Goal: Task Accomplishment & Management: Complete application form

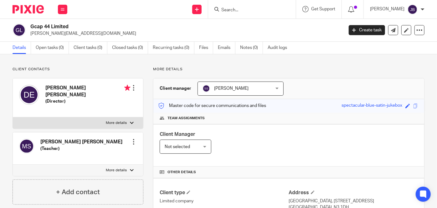
drag, startPoint x: 230, startPoint y: 3, endPoint x: 233, endPoint y: 3, distance: 3.2
click at [232, 3] on div at bounding box center [252, 9] width 88 height 18
click at [246, 10] on input "Search" at bounding box center [249, 11] width 56 height 6
type input "mc housing"
click at [270, 25] on link at bounding box center [259, 24] width 78 height 9
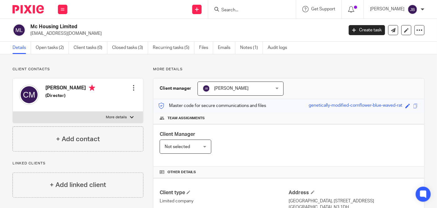
click at [288, 7] on form at bounding box center [254, 9] width 67 height 8
click at [270, 10] on input "Search" at bounding box center [249, 11] width 56 height 6
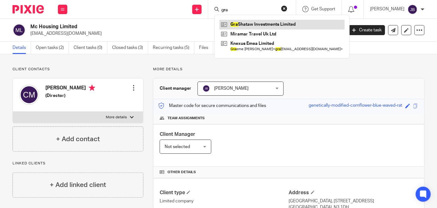
type input "gra"
click at [279, 29] on link at bounding box center [282, 24] width 125 height 9
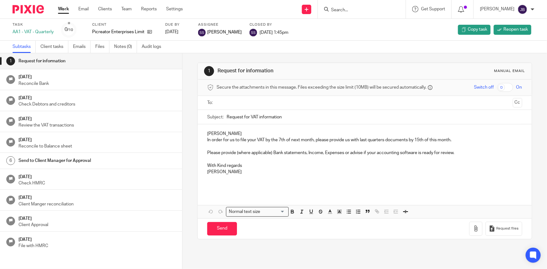
click at [370, 5] on form at bounding box center [363, 9] width 67 height 8
click at [365, 9] on input "Search" at bounding box center [358, 11] width 56 height 6
type input "equiy"
click at [383, 23] on link at bounding box center [368, 24] width 78 height 9
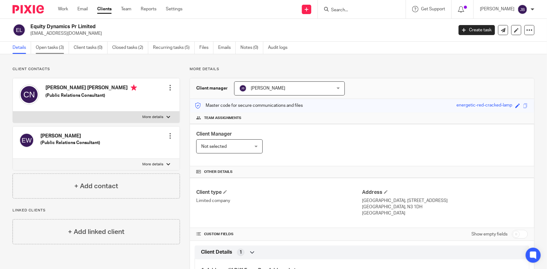
click at [56, 47] on link "Open tasks (3)" at bounding box center [52, 48] width 33 height 12
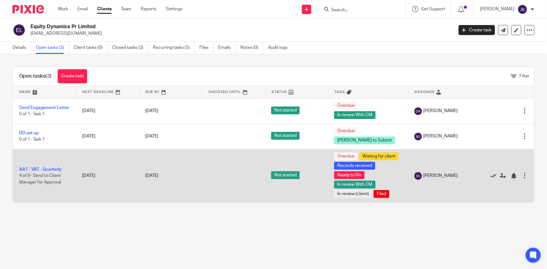
click at [490, 179] on icon at bounding box center [493, 176] width 6 height 6
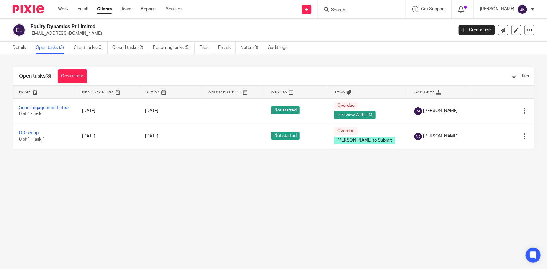
click at [368, 6] on form at bounding box center [363, 9] width 67 height 8
click at [367, 11] on input "Search" at bounding box center [358, 11] width 56 height 6
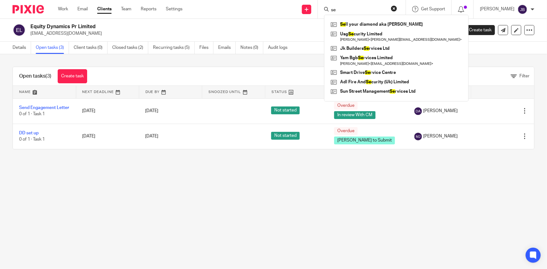
type input "s"
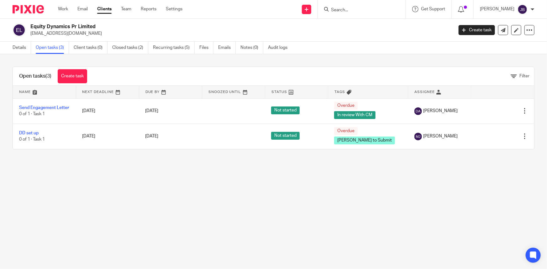
click at [103, 10] on link "Clients" at bounding box center [104, 9] width 14 height 6
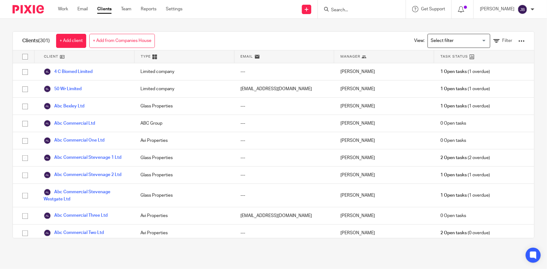
click at [121, 39] on link "+ Add from Companies House" at bounding box center [121, 41] width 65 height 14
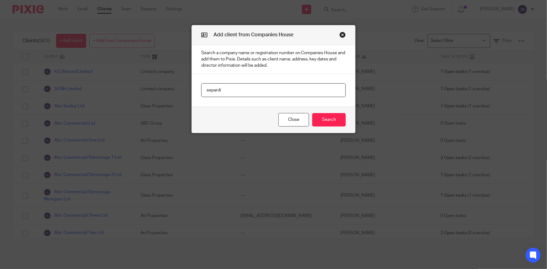
type input "separdi"
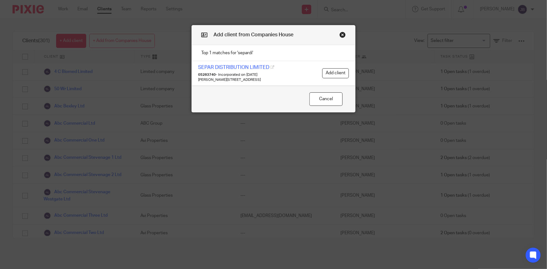
click at [340, 35] on button "Close modal" at bounding box center [342, 35] width 6 height 6
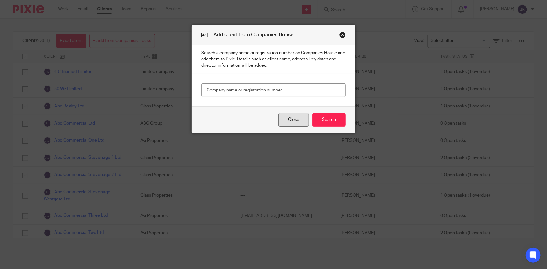
click at [296, 121] on button "Close" at bounding box center [293, 119] width 31 height 13
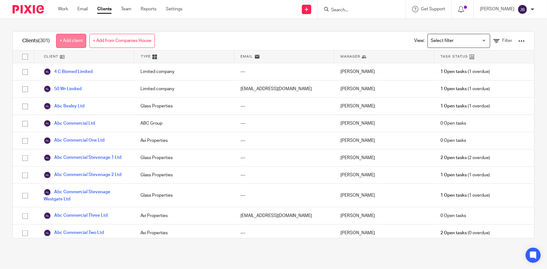
click at [81, 42] on link "+ Add client" at bounding box center [71, 41] width 30 height 14
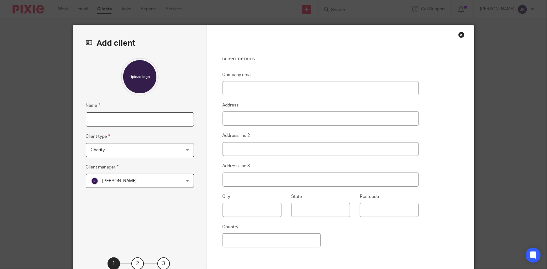
click at [92, 122] on input "Name" at bounding box center [140, 119] width 108 height 14
click at [117, 120] on input "Name" at bounding box center [140, 119] width 108 height 14
paste input "Sephardi Kashrut Authority"
type input "Sephardi Kashrut Authority"
click at [181, 181] on div "Beth Kramer Beth Kramer" at bounding box center [140, 181] width 108 height 14
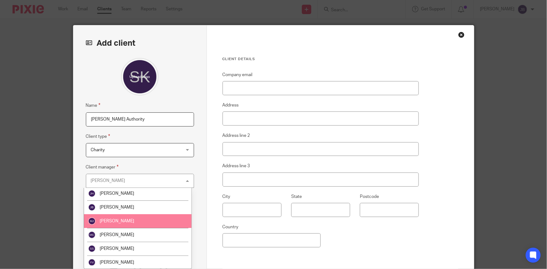
scroll to position [85, 0]
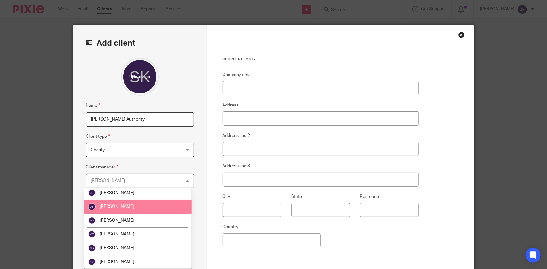
click at [128, 209] on li "[PERSON_NAME]" at bounding box center [137, 207] width 107 height 14
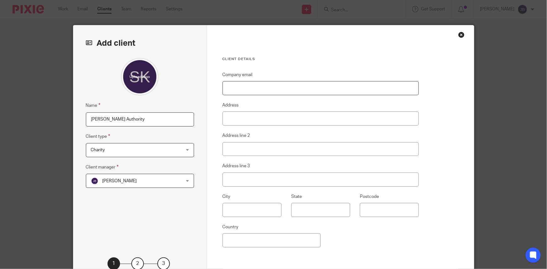
click at [252, 89] on input "Company email" at bounding box center [320, 88] width 196 height 14
paste input "joel.silberstein@ska.org.uk"
type input "joel.silberstein@ska.org.uk"
click at [243, 122] on input "Address" at bounding box center [320, 119] width 196 height 14
type input "F"
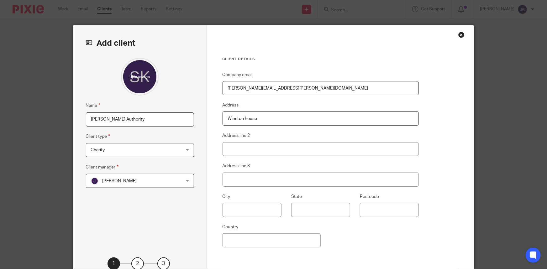
type input "Winston House, 349 Regents Park Road"
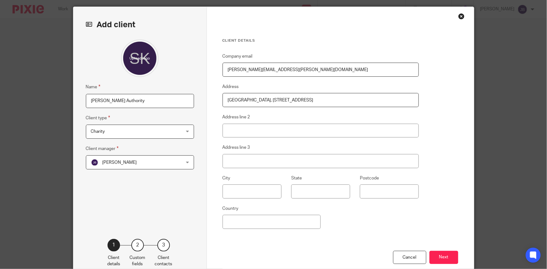
scroll to position [28, 0]
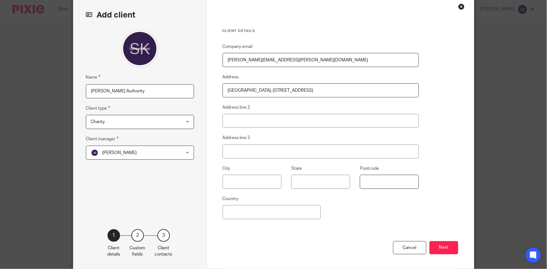
click at [386, 176] on input "Postcode" at bounding box center [389, 182] width 59 height 14
type input "N3 1DH"
click at [270, 216] on input "Country" at bounding box center [271, 212] width 98 height 14
type input "London"
click at [439, 244] on button "Next" at bounding box center [443, 247] width 29 height 13
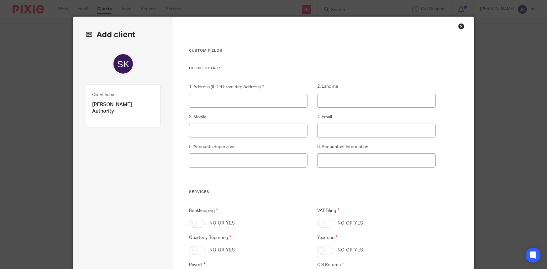
scroll to position [0, 0]
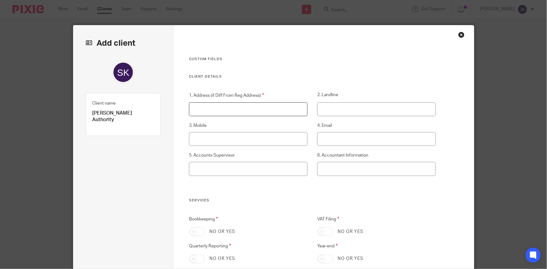
click at [232, 107] on input "1. Address (if Diff From Reg Address)" at bounding box center [248, 109] width 118 height 14
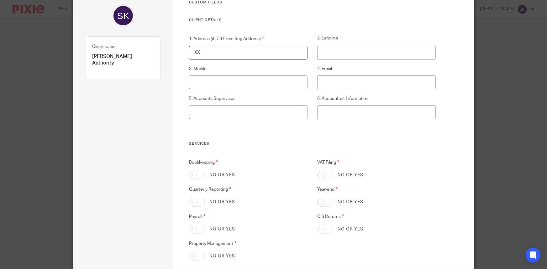
type input "XX"
click at [320, 174] on input "VAT Filing" at bounding box center [325, 175] width 16 height 9
checkbox input "true"
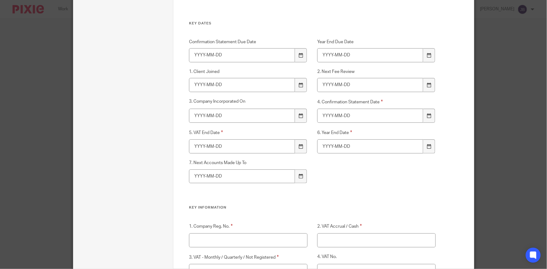
scroll to position [341, 0]
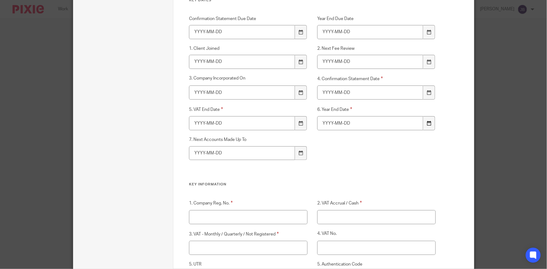
click at [426, 124] on icon at bounding box center [428, 123] width 5 height 5
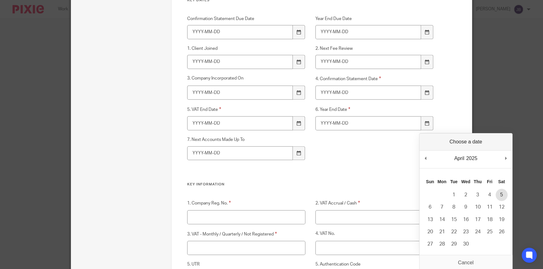
type input "2025-04-05"
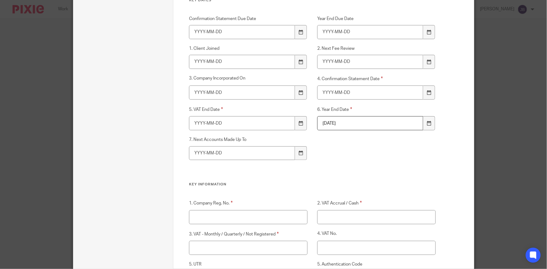
click at [391, 169] on div "Confirmation Statement Due Date Year End Due Date 1. Client Joined 2. Next Fee …" at bounding box center [307, 99] width 256 height 167
click at [297, 121] on div at bounding box center [301, 123] width 12 height 14
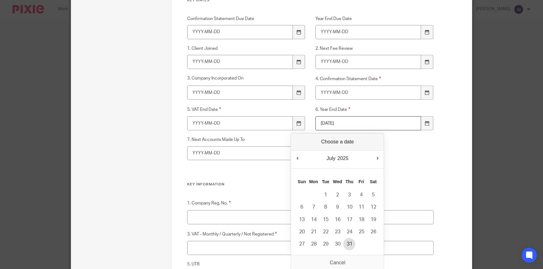
type input "2025-07-31"
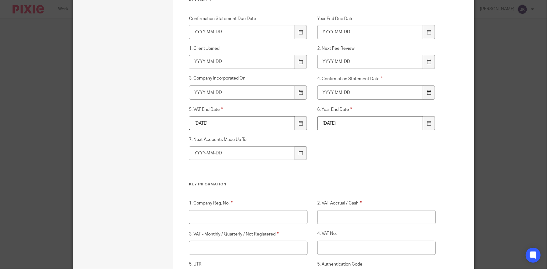
click at [428, 90] on icon at bounding box center [428, 92] width 5 height 5
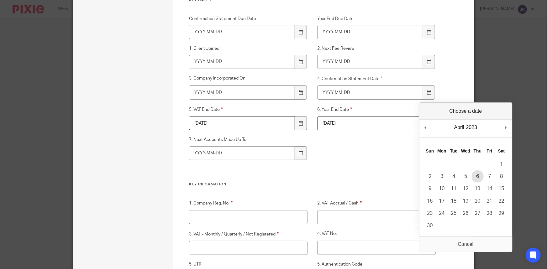
type input "2023-04-06"
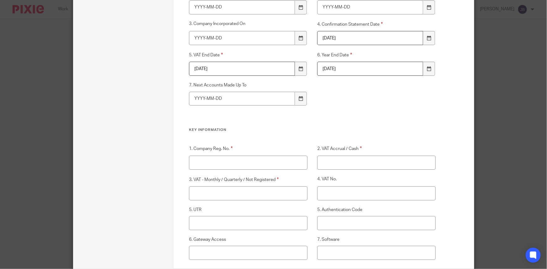
scroll to position [427, 0]
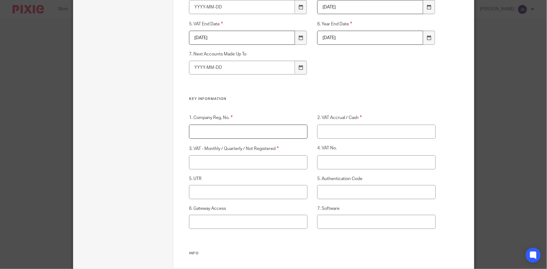
click at [242, 125] on input "1. Company Reg. No." at bounding box center [248, 132] width 118 height 14
type input "XX"
click at [343, 134] on input "2. VAT Accrual / Cash" at bounding box center [376, 132] width 118 height 14
type input "XX"
click at [268, 162] on input "3. VAT - Monthly / Quarterly / Not Registered" at bounding box center [248, 162] width 118 height 14
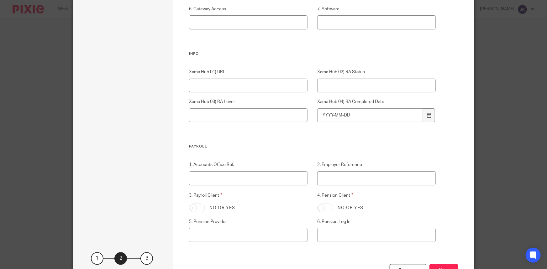
scroll to position [655, 0]
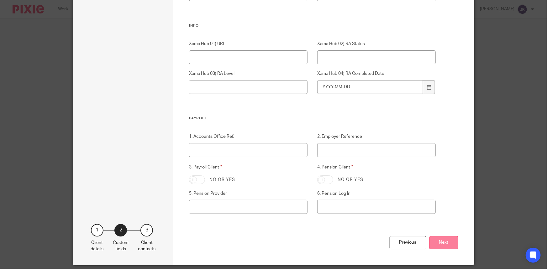
type input "XX"
click at [445, 238] on button "Next" at bounding box center [443, 242] width 29 height 13
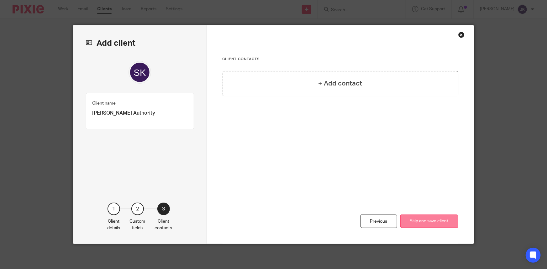
click at [422, 221] on button "Skip and save client" at bounding box center [429, 221] width 58 height 13
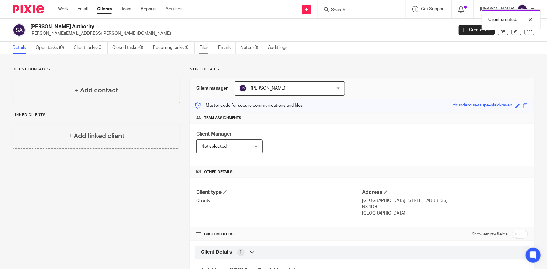
click at [205, 48] on link "Files" at bounding box center [206, 48] width 14 height 12
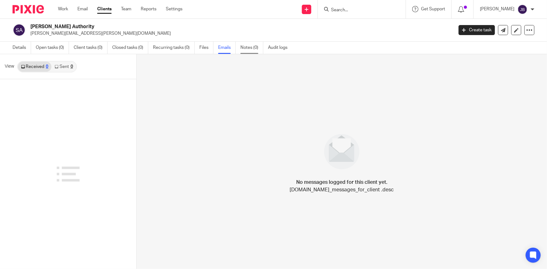
click at [246, 50] on link "Notes (0)" at bounding box center [251, 48] width 23 height 12
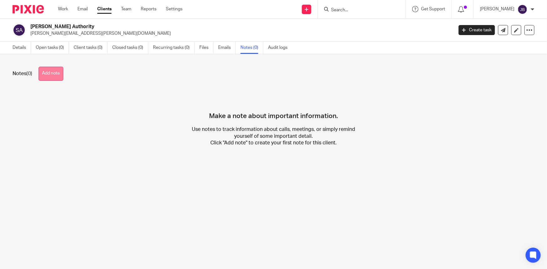
click at [51, 74] on button "Add note" at bounding box center [51, 74] width 25 height 14
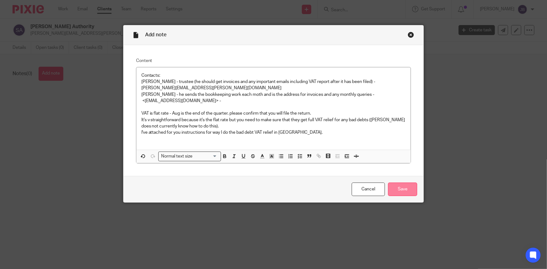
click at [400, 190] on input "Save" at bounding box center [402, 189] width 29 height 13
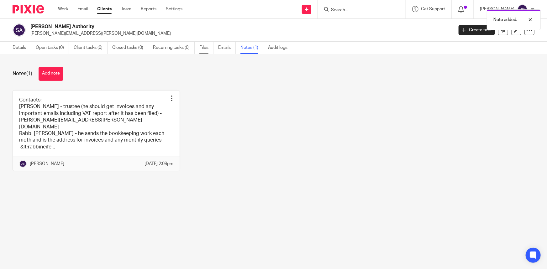
click at [208, 47] on link "Files" at bounding box center [206, 48] width 14 height 12
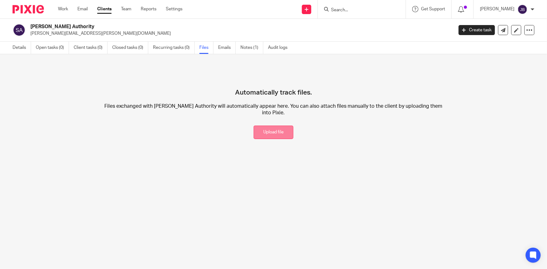
click at [269, 138] on button "Upload file" at bounding box center [273, 132] width 40 height 13
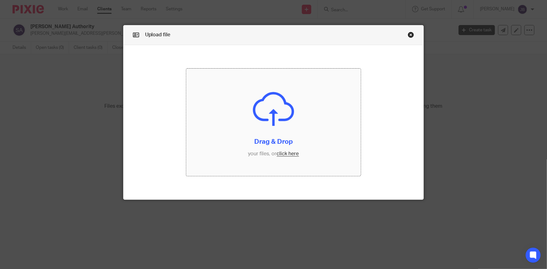
click at [293, 155] on input "file" at bounding box center [273, 123] width 174 height 108
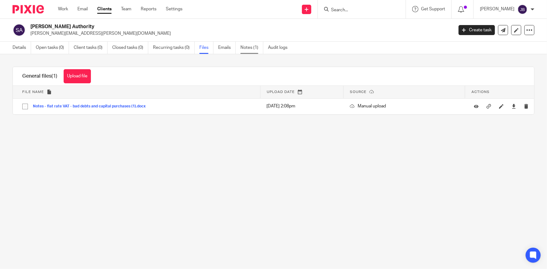
click at [251, 48] on link "Notes (1)" at bounding box center [251, 48] width 23 height 12
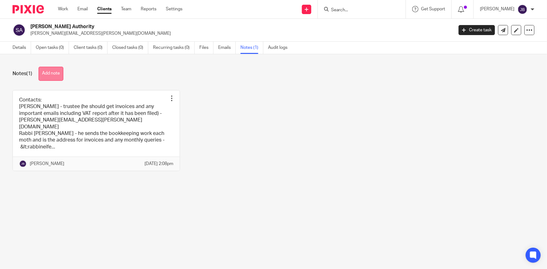
click at [50, 76] on button "Add note" at bounding box center [51, 74] width 25 height 14
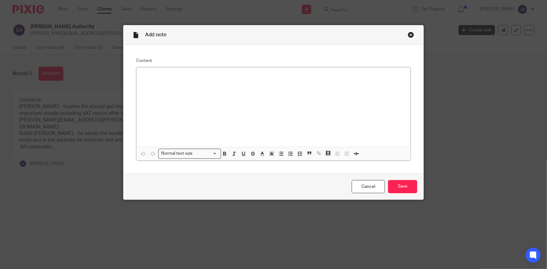
click at [408, 33] on div "Close this dialog window" at bounding box center [411, 35] width 6 height 6
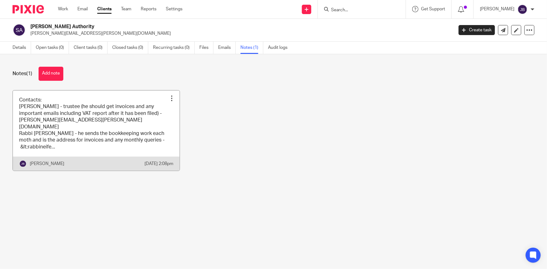
click at [169, 100] on div at bounding box center [172, 98] width 6 height 6
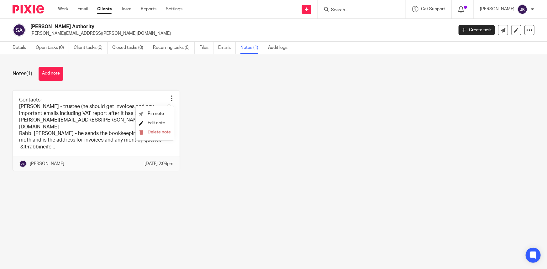
click at [160, 122] on span "Edit note" at bounding box center [157, 123] width 18 height 4
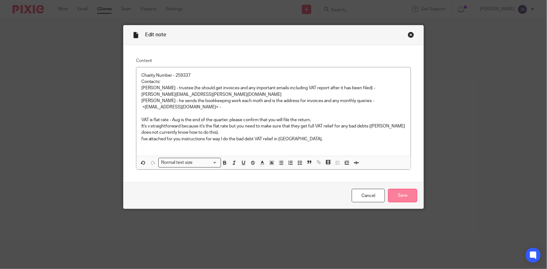
click at [394, 191] on input "Save" at bounding box center [402, 195] width 29 height 13
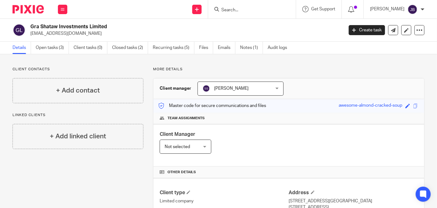
click at [274, 95] on div "[PERSON_NAME] [PERSON_NAME]" at bounding box center [241, 88] width 86 height 14
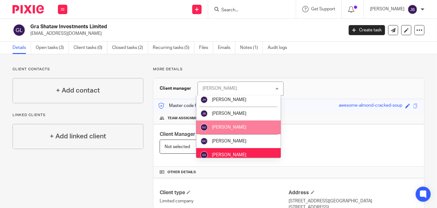
scroll to position [103, 0]
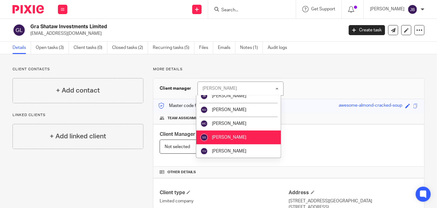
click at [236, 133] on li "[PERSON_NAME]" at bounding box center [238, 137] width 85 height 14
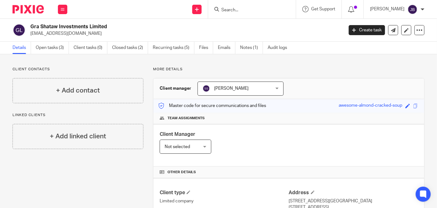
click at [259, 67] on p "More details" at bounding box center [289, 69] width 272 height 5
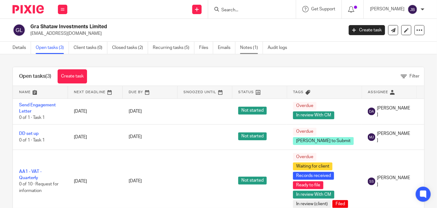
click at [254, 49] on link "Notes (1)" at bounding box center [251, 48] width 23 height 12
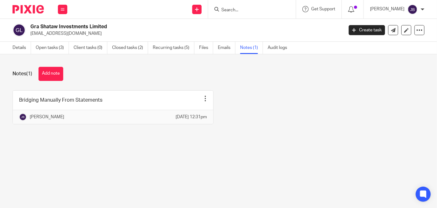
drag, startPoint x: 57, startPoint y: 74, endPoint x: 89, endPoint y: 84, distance: 33.5
click at [57, 74] on button "Add note" at bounding box center [51, 74] width 25 height 14
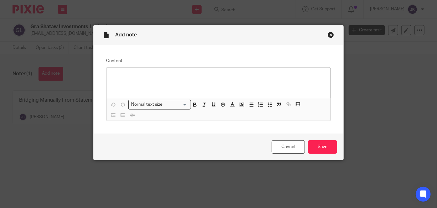
click at [112, 78] on p at bounding box center [219, 75] width 214 height 6
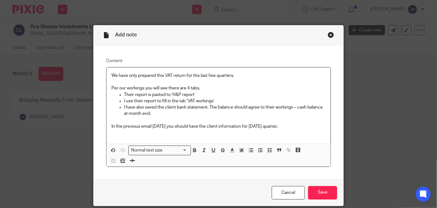
click at [326, 193] on input "Save" at bounding box center [322, 192] width 29 height 13
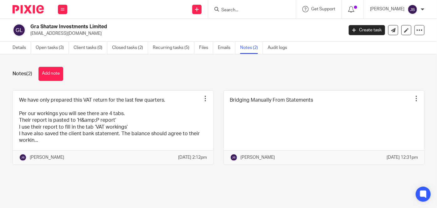
click at [262, 5] on div at bounding box center [252, 9] width 88 height 18
click at [260, 11] on input "Search" at bounding box center [249, 11] width 56 height 6
click at [277, 8] on input "jt" at bounding box center [249, 11] width 56 height 6
type input "j"
type input "phoe"
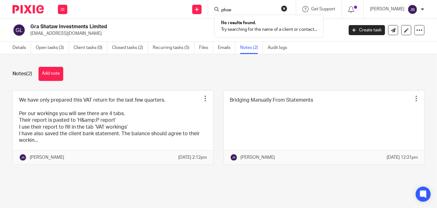
drag, startPoint x: 308, startPoint y: 9, endPoint x: 293, endPoint y: 9, distance: 15.0
click at [288, 9] on button "reset" at bounding box center [284, 8] width 6 height 6
click at [64, 7] on button at bounding box center [62, 9] width 9 height 9
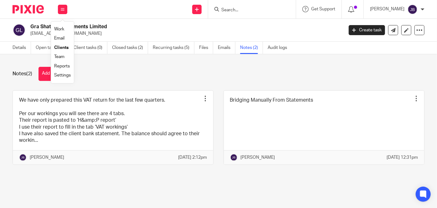
click at [65, 47] on link "Clients" at bounding box center [61, 47] width 14 height 4
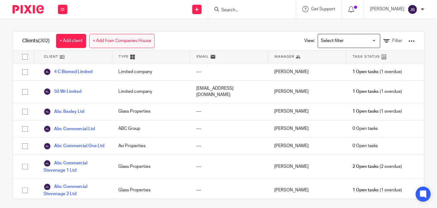
click at [100, 44] on link "+ Add from Companies House" at bounding box center [121, 41] width 65 height 14
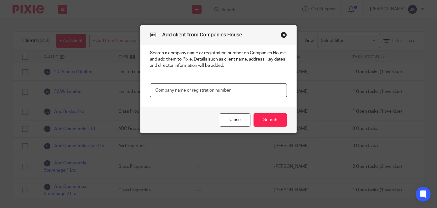
click at [188, 92] on input "text" at bounding box center [218, 90] width 137 height 14
click at [180, 90] on input "Phoenix" at bounding box center [218, 90] width 137 height 14
type input "Phoenix Digital Services Ltd"
click at [272, 117] on button "Search" at bounding box center [271, 119] width 34 height 13
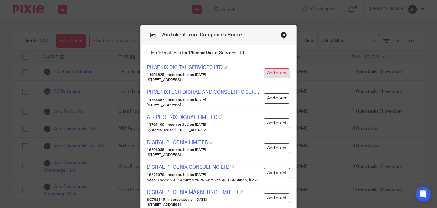
click at [285, 74] on button "Add client" at bounding box center [277, 73] width 27 height 10
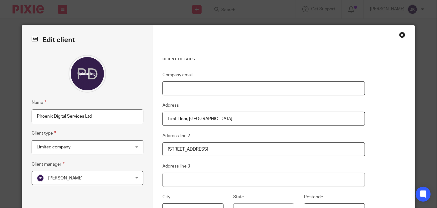
drag, startPoint x: 181, startPoint y: 88, endPoint x: 251, endPoint y: 92, distance: 70.3
click at [181, 88] on input "Company email" at bounding box center [264, 88] width 203 height 14
click at [174, 95] on input "Company email" at bounding box center [264, 88] width 203 height 14
paste input ""german.justh@litermi.com" <german.justh@litermi.com>"
drag, startPoint x: 223, startPoint y: 88, endPoint x: 159, endPoint y: 87, distance: 64.2
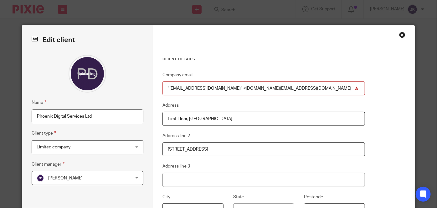
click at [159, 87] on div "Client details Company email "german.justh@litermi.com" <german.justh@litermi.c…" at bounding box center [284, 158] width 262 height 267
type input "[EMAIL_ADDRESS][DOMAIN_NAME]"
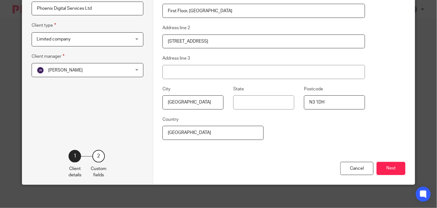
scroll to position [111, 0]
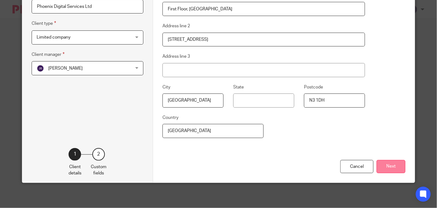
click at [393, 167] on button "Next" at bounding box center [391, 166] width 29 height 13
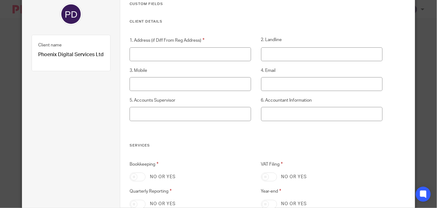
scroll to position [54, 0]
click at [146, 58] on input "1. Address (if Diff From Reg Address)" at bounding box center [191, 55] width 122 height 14
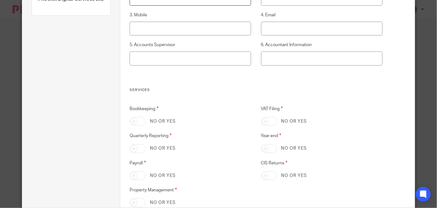
scroll to position [111, 0]
type input "XX"
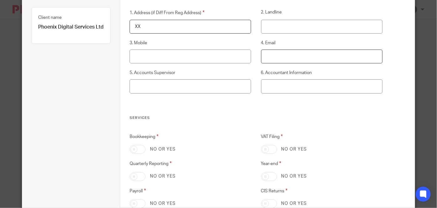
click at [269, 58] on input "4. Email" at bounding box center [322, 56] width 122 height 14
paste input "federico.noble@litermi.com"
type input "federico.noble@litermi.com"
click at [261, 151] on input "VAT Filing" at bounding box center [269, 149] width 16 height 9
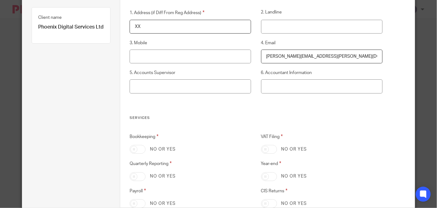
checkbox input "true"
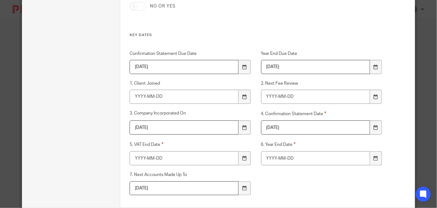
scroll to position [310, 0]
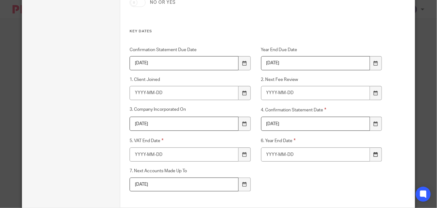
click at [372, 157] on div at bounding box center [376, 154] width 12 height 14
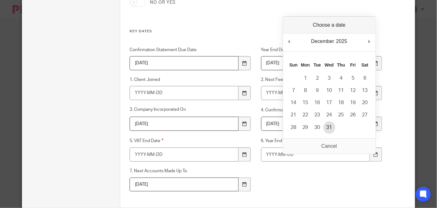
type input "2025-12-31"
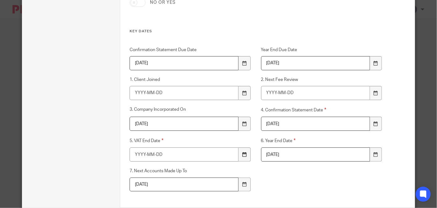
click at [242, 154] on icon at bounding box center [244, 154] width 5 height 5
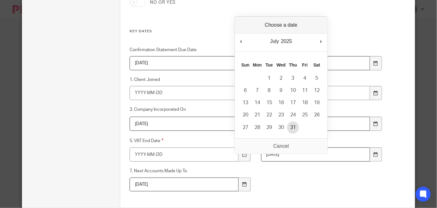
type input "2025-07-31"
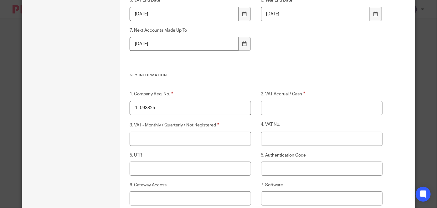
scroll to position [453, 0]
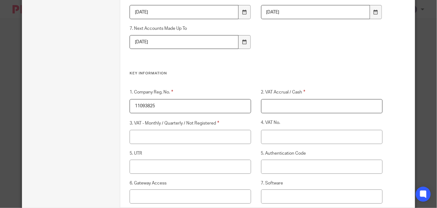
click at [327, 105] on input "2. VAT Accrual / Cash" at bounding box center [322, 106] width 122 height 14
type input "tbc"
click at [159, 138] on input "3. VAT - Monthly / Quarterly / Not Registered" at bounding box center [191, 137] width 122 height 14
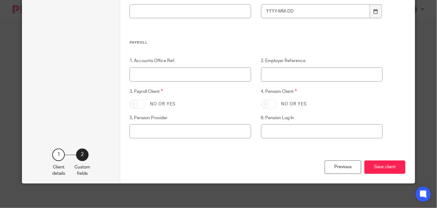
scroll to position [731, 0]
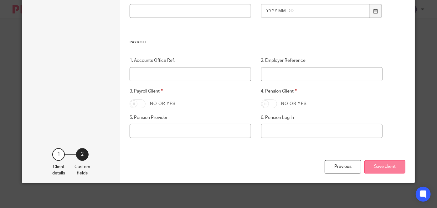
type input "tbc"
click at [387, 166] on button "Save client" at bounding box center [385, 166] width 41 height 13
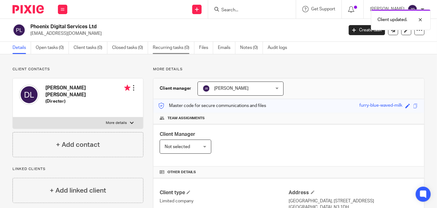
click at [164, 46] on link "Recurring tasks (0)" at bounding box center [174, 48] width 42 height 12
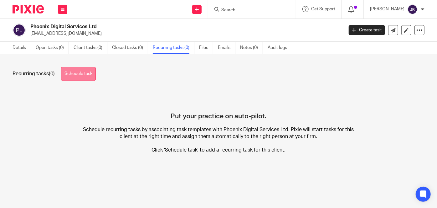
click at [93, 72] on link "Schedule task" at bounding box center [78, 74] width 35 height 14
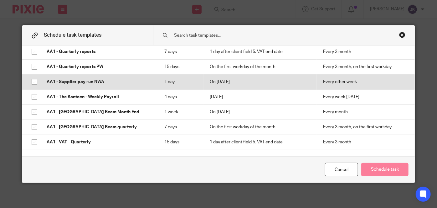
scroll to position [285, 0]
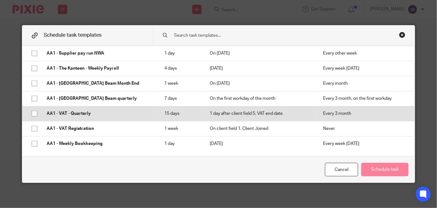
click at [80, 114] on p "AA1 - VAT - Quarterly" at bounding box center [99, 113] width 105 height 6
checkbox input "true"
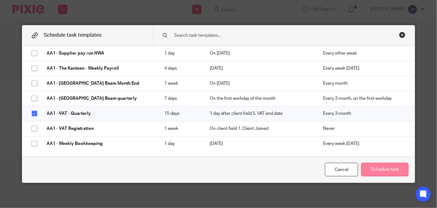
click at [367, 169] on button "Schedule task" at bounding box center [385, 169] width 47 height 13
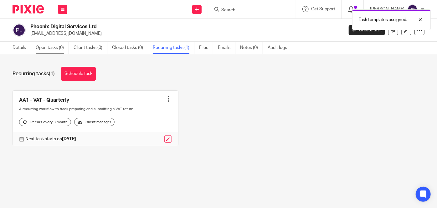
click at [45, 49] on link "Open tasks (0)" at bounding box center [52, 48] width 33 height 12
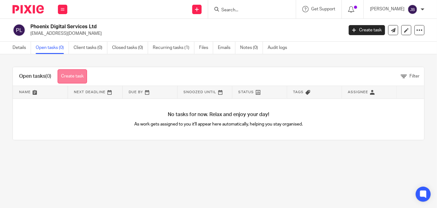
click at [72, 75] on link "Create task" at bounding box center [72, 76] width 29 height 14
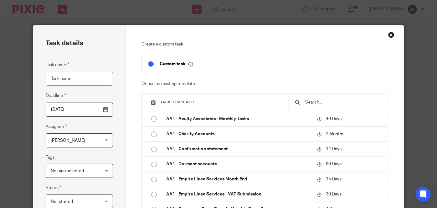
click at [85, 81] on input "Task name" at bounding box center [79, 79] width 67 height 14
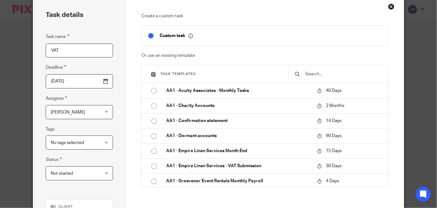
type input "VAT"
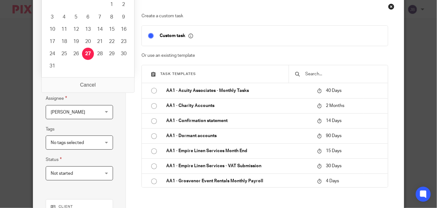
click at [104, 83] on input "[DATE]" at bounding box center [79, 81] width 67 height 14
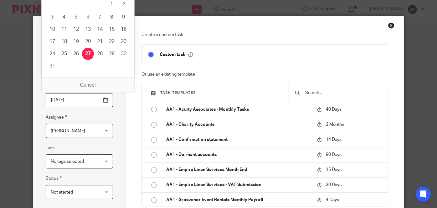
scroll to position [0, 0]
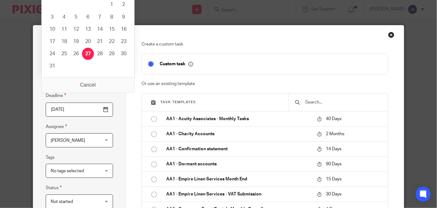
drag, startPoint x: 77, startPoint y: 109, endPoint x: 38, endPoint y: 109, distance: 39.2
click at [38, 109] on div "[DATE]" at bounding box center [74, 109] width 77 height 14
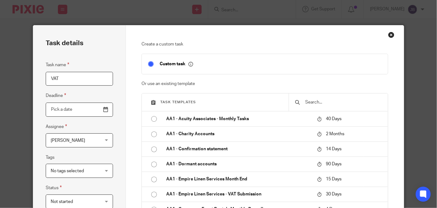
click at [104, 111] on input "Use the arrow keys to pick a date" at bounding box center [79, 109] width 67 height 14
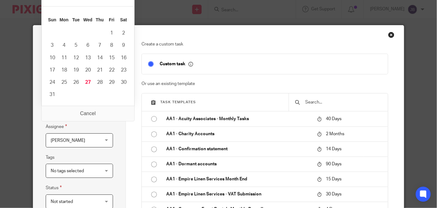
click at [88, 115] on input "Use the arrow keys to pick a date" at bounding box center [79, 109] width 67 height 14
click at [88, 112] on input "Use the arrow keys to pick a date" at bounding box center [79, 109] width 67 height 14
click at [121, 138] on div "Task details Task name VAT Deadline Assignee [PERSON_NAME] [PERSON_NAME] Client…" at bounding box center [79, 174] width 93 height 299
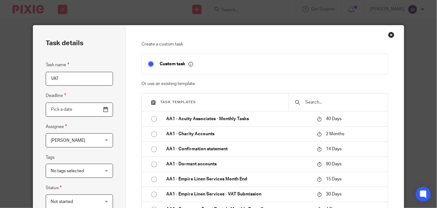
click at [101, 112] on input "Use the arrow keys to pick a date" at bounding box center [79, 109] width 67 height 14
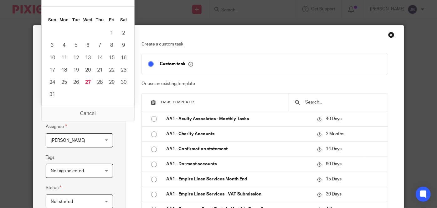
click at [90, 110] on input "[DATE]" at bounding box center [79, 109] width 67 height 14
click at [81, 129] on fieldset "Assignee [PERSON_NAME] [PERSON_NAME] Client manager [PERSON_NAME] [PERSON_NAME]…" at bounding box center [79, 135] width 67 height 24
drag, startPoint x: 79, startPoint y: 108, endPoint x: 48, endPoint y: 108, distance: 31.0
click at [48, 108] on input "[DATE]" at bounding box center [79, 109] width 67 height 14
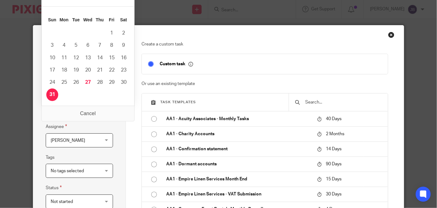
click at [77, 121] on div "Task name VAT Deadline 2025-08-31 Assignee Jo Ball Jo Ball Client manager Beth …" at bounding box center [79, 138] width 67 height 154
click at [83, 111] on input "2025-08-31" at bounding box center [79, 109] width 67 height 14
click at [96, 115] on input "2025-08-31" at bounding box center [79, 109] width 67 height 14
click at [113, 122] on div "Task details Task name VAT Deadline 2025-08-31 Assignee Jo Ball Jo Ball Client …" at bounding box center [79, 174] width 93 height 299
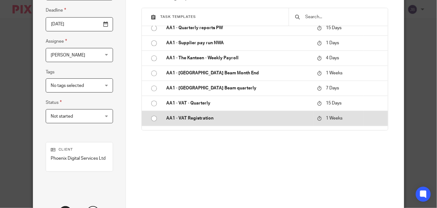
scroll to position [256, 0]
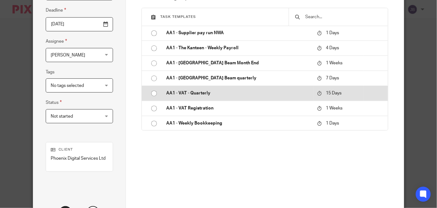
click at [187, 93] on p "AA1 - VAT - Quarterly" at bounding box center [238, 93] width 145 height 6
type input "2025-09-11"
checkbox input "false"
radio input "true"
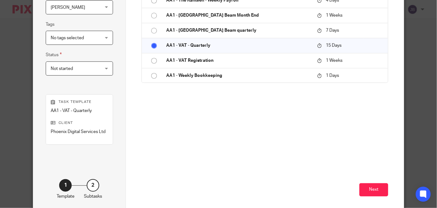
scroll to position [142, 0]
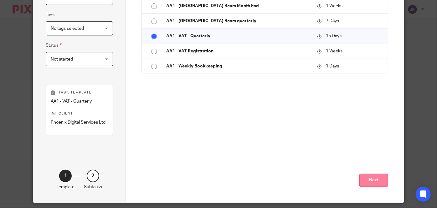
click at [374, 182] on button "Next" at bounding box center [374, 180] width 29 height 13
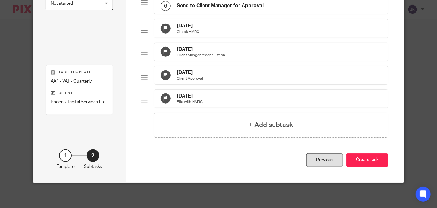
scroll to position [228, 0]
click at [365, 167] on button "Create task" at bounding box center [367, 159] width 42 height 13
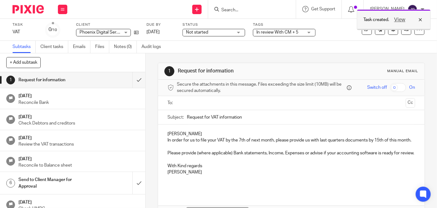
click at [419, 17] on div "View" at bounding box center [406, 20] width 35 height 8
click at [304, 31] on span "In review With CM + 5" at bounding box center [280, 32] width 47 height 7
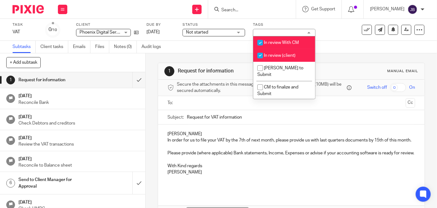
click at [284, 41] on span "In review With CM" at bounding box center [281, 42] width 35 height 4
checkbox input "false"
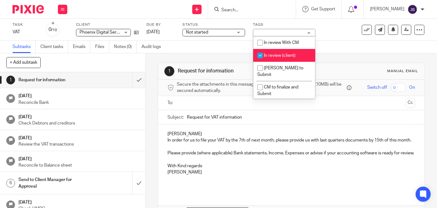
click at [279, 53] on span "In review (client)" at bounding box center [280, 55] width 32 height 4
checkbox input "false"
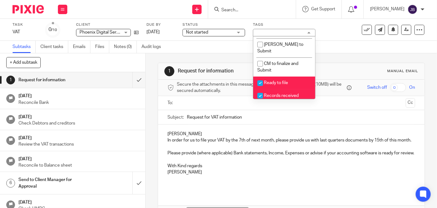
scroll to position [57, 0]
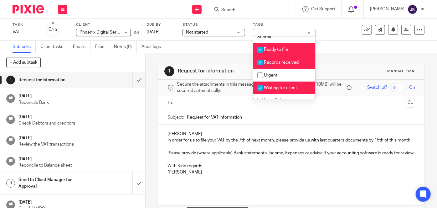
click at [277, 47] on span "Ready to file" at bounding box center [276, 49] width 24 height 4
checkbox input "false"
click at [282, 60] on span "Records received" at bounding box center [281, 62] width 35 height 4
checkbox input "false"
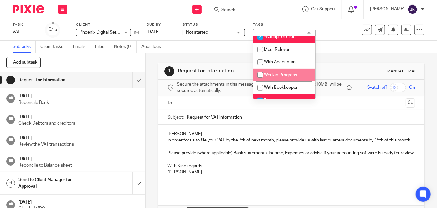
scroll to position [114, 0]
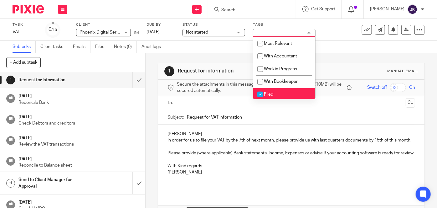
click at [282, 88] on li "Filed" at bounding box center [284, 94] width 62 height 13
checkbox input "false"
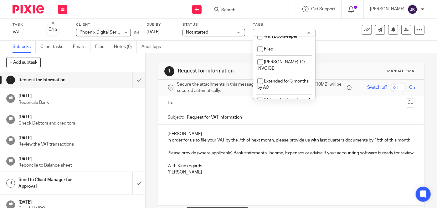
scroll to position [159, 0]
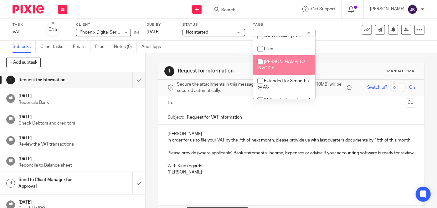
click at [346, 45] on div "Subtasks Client tasks Emails Files Notes (0) Audit logs" at bounding box center [218, 47] width 437 height 13
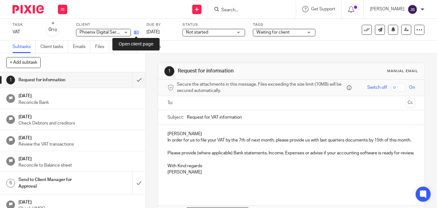
click at [138, 32] on icon at bounding box center [136, 32] width 5 height 5
click at [137, 31] on icon at bounding box center [136, 32] width 5 height 5
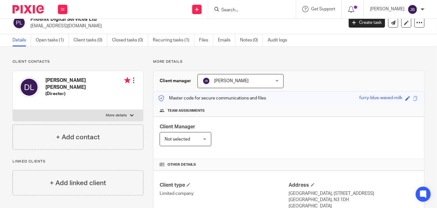
scroll to position [28, 0]
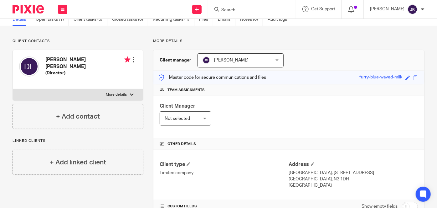
click at [131, 61] on div at bounding box center [134, 59] width 6 height 6
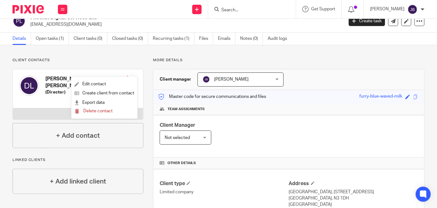
scroll to position [0, 0]
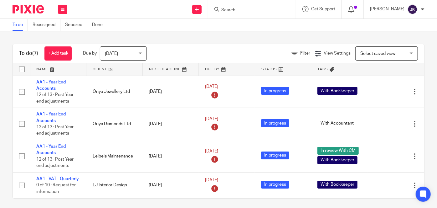
click at [247, 14] on div at bounding box center [252, 9] width 88 height 18
click at [247, 8] on input "Search" at bounding box center [249, 11] width 56 height 6
click button "submit" at bounding box center [0, 0] width 0 height 0
click at [270, 12] on input "jt home" at bounding box center [249, 11] width 56 height 6
type input "j"
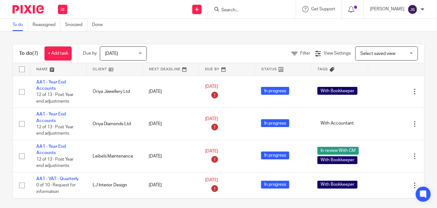
type input "k"
type input "j"
click at [64, 10] on icon at bounding box center [63, 10] width 4 height 4
click at [64, 47] on link "Clients" at bounding box center [61, 47] width 14 height 4
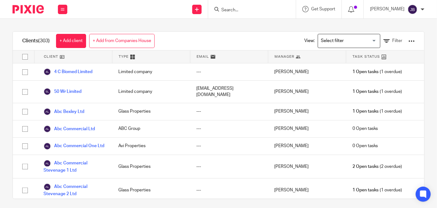
click at [118, 41] on link "+ Add from Companies House" at bounding box center [121, 41] width 65 height 14
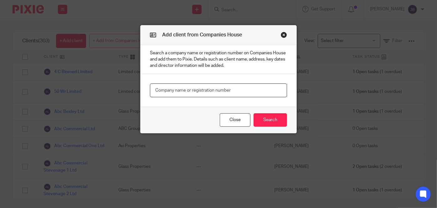
paste input "11462223"
type input "11462223"
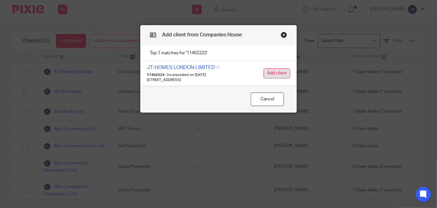
click at [274, 75] on button "Add client" at bounding box center [277, 73] width 27 height 10
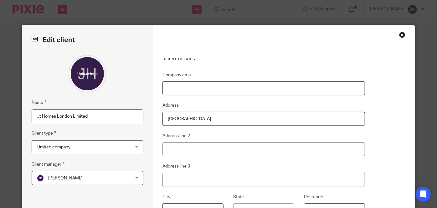
click at [242, 84] on input "Company email" at bounding box center [264, 88] width 203 height 14
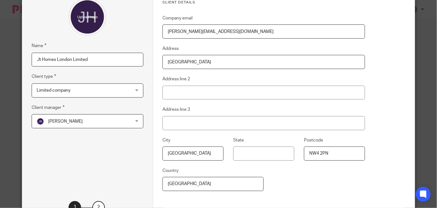
scroll to position [85, 0]
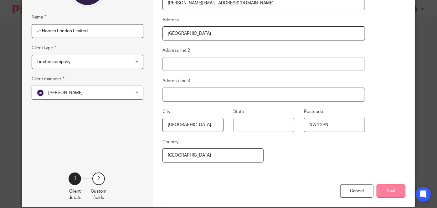
type input "[PERSON_NAME][EMAIL_ADDRESS][DOMAIN_NAME]"
click at [383, 194] on button "Next" at bounding box center [391, 190] width 29 height 13
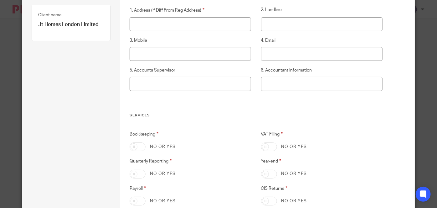
click at [263, 147] on input "VAT Filing" at bounding box center [269, 146] width 16 height 9
checkbox input "true"
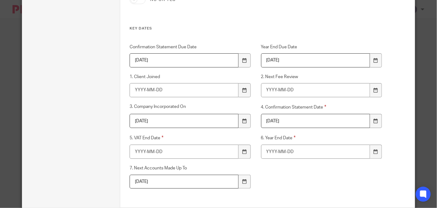
scroll to position [341, 0]
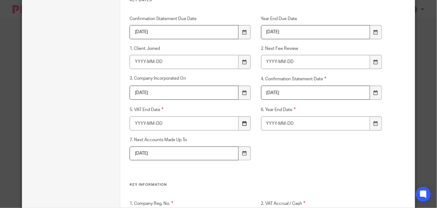
click at [244, 127] on div at bounding box center [245, 123] width 12 height 14
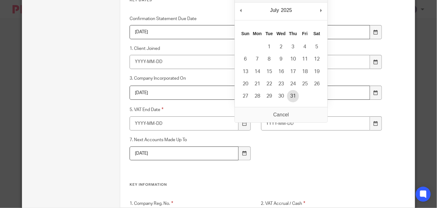
type input "2025-07-31"
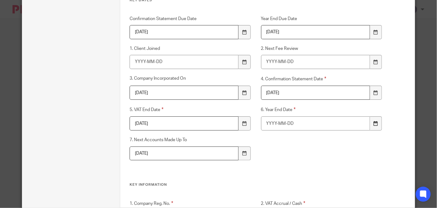
click at [379, 128] on div at bounding box center [376, 123] width 12 height 14
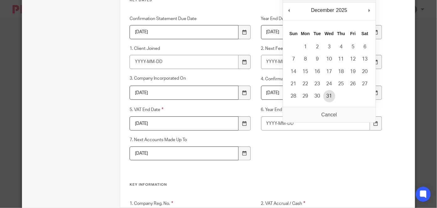
type input "2025-12-31"
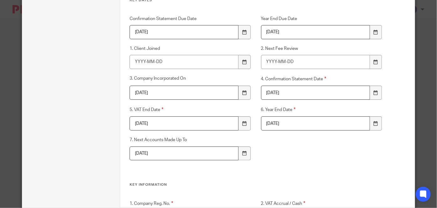
click at [294, 154] on div "Confirmation Statement Due Date 2026-07-25 Year End Due Date 2026-09-30 1. Clie…" at bounding box center [251, 99] width 263 height 167
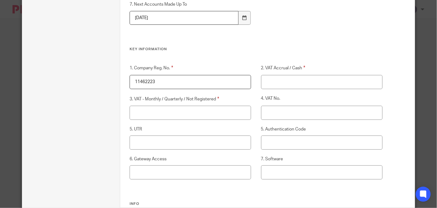
scroll to position [484, 0]
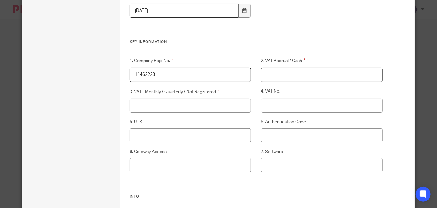
click at [274, 74] on input "2. VAT Accrual / Cash" at bounding box center [322, 75] width 122 height 14
type input "TBC"
click at [196, 104] on input "3. VAT - Monthly / Quarterly / Not Registered" at bounding box center [191, 105] width 122 height 14
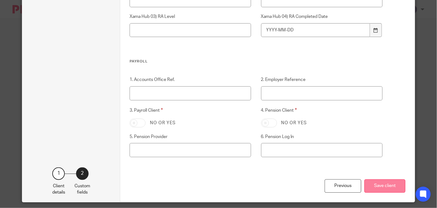
type input "Quarterly"
click at [392, 189] on button "Save client" at bounding box center [385, 185] width 41 height 13
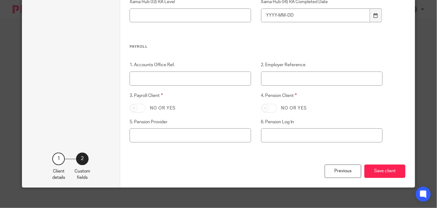
scroll to position [731, 0]
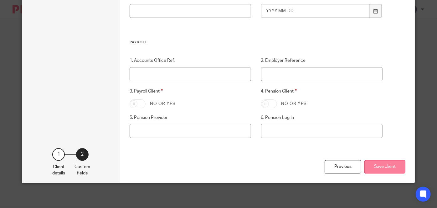
type input "XXX"
click at [373, 165] on button "Save client" at bounding box center [385, 166] width 41 height 13
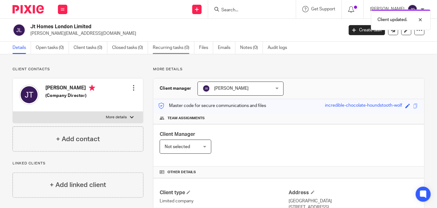
click at [166, 45] on link "Recurring tasks (0)" at bounding box center [174, 48] width 42 height 12
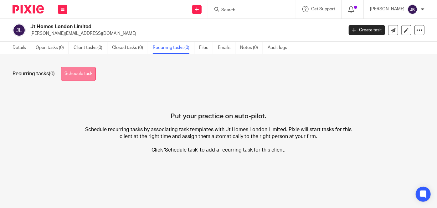
click at [84, 72] on link "Schedule task" at bounding box center [78, 74] width 35 height 14
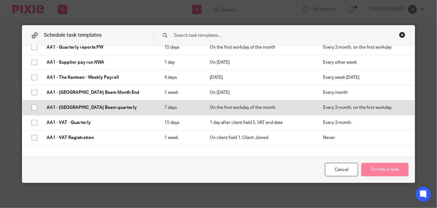
scroll to position [285, 0]
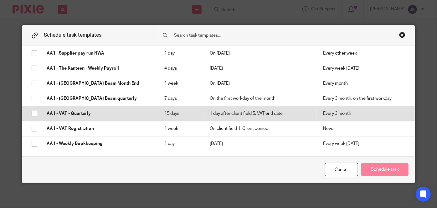
click at [80, 109] on td "AA1 - VAT - Quarterly" at bounding box center [99, 113] width 118 height 15
checkbox input "true"
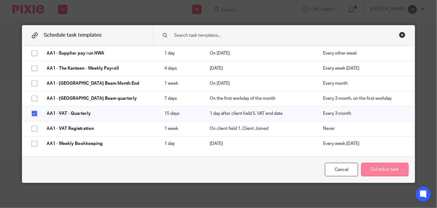
click at [392, 172] on button "Schedule task" at bounding box center [385, 169] width 47 height 13
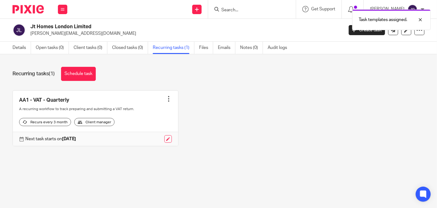
click at [56, 55] on div "Recurring tasks (1) Schedule task AA1 - VAT - Quarterly Create task Clone templ…" at bounding box center [218, 111] width 437 height 114
click at [57, 51] on link "Open tasks (0)" at bounding box center [52, 48] width 33 height 12
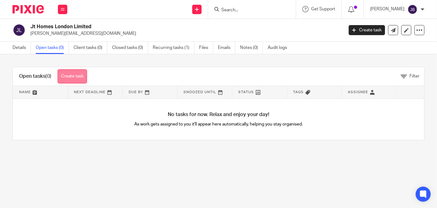
click at [69, 76] on link "Create task" at bounding box center [72, 76] width 29 height 14
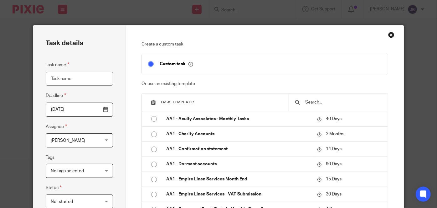
click at [72, 78] on input "Task name" at bounding box center [79, 79] width 67 height 14
type input "VAT"
click at [101, 112] on input "[DATE]" at bounding box center [79, 109] width 67 height 14
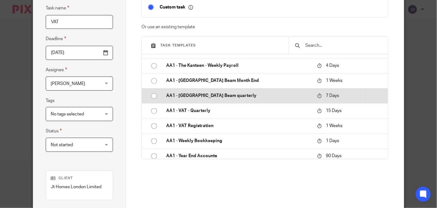
scroll to position [285, 0]
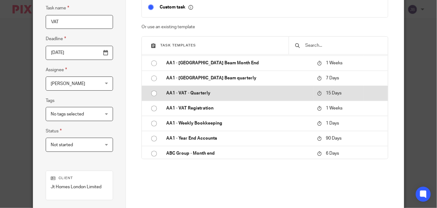
click at [188, 96] on p "AA1 - VAT - Quarterly" at bounding box center [238, 93] width 145 height 6
type input "[DATE]"
checkbox input "false"
radio input "true"
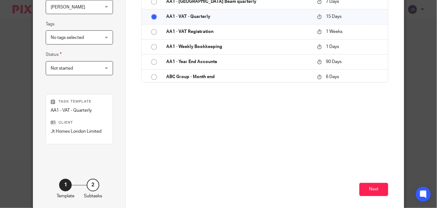
scroll to position [142, 0]
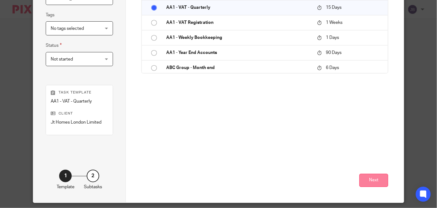
click at [375, 177] on button "Next" at bounding box center [374, 180] width 29 height 13
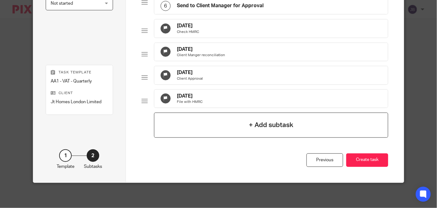
scroll to position [236, 0]
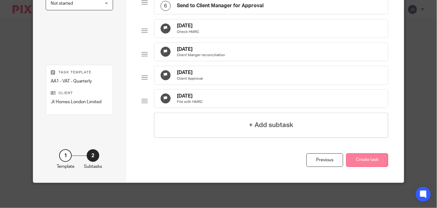
click at [373, 161] on button "Create task" at bounding box center [367, 159] width 42 height 13
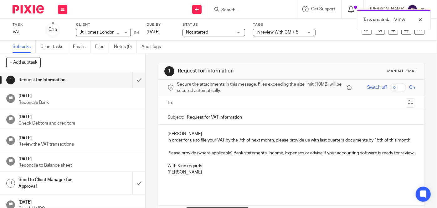
click at [288, 29] on div "Task created. View" at bounding box center [325, 18] width 212 height 24
click at [289, 32] on span "In review With CM + 5" at bounding box center [278, 32] width 42 height 4
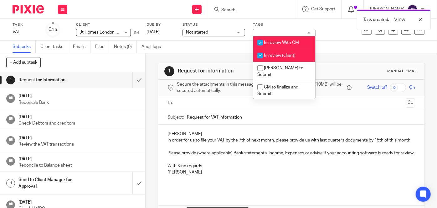
click at [291, 41] on span "In review With CM" at bounding box center [281, 42] width 35 height 4
checkbox input "false"
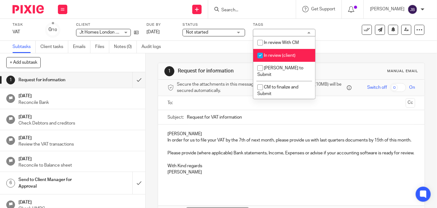
click at [292, 53] on li "In review (client)" at bounding box center [284, 55] width 62 height 13
checkbox input "false"
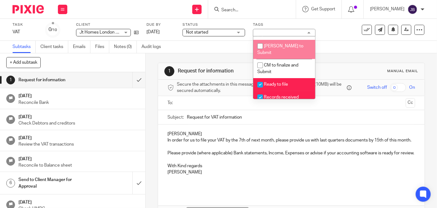
scroll to position [57, 0]
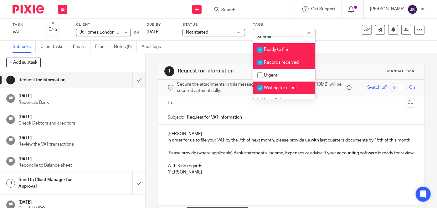
click at [290, 43] on li "Ready to file" at bounding box center [284, 49] width 62 height 13
checkbox input "false"
click at [292, 56] on li "Records received" at bounding box center [284, 62] width 62 height 13
checkbox input "false"
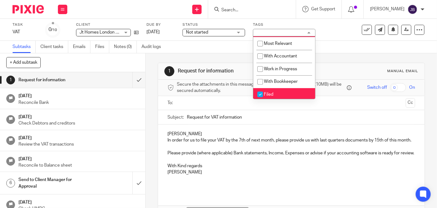
click at [293, 88] on li "Filed" at bounding box center [284, 94] width 62 height 13
checkbox input "false"
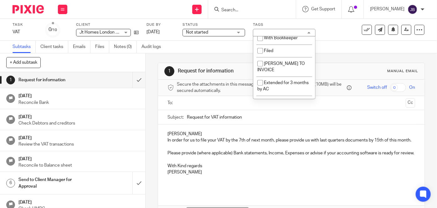
scroll to position [159, 0]
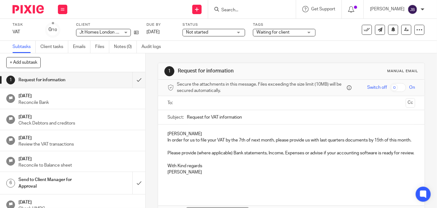
click at [335, 49] on div "Subtasks Client tasks Emails Files Notes (0) Audit logs" at bounding box center [218, 47] width 437 height 13
click at [137, 32] on icon at bounding box center [136, 32] width 5 height 5
